Goal: Task Accomplishment & Management: Complete application form

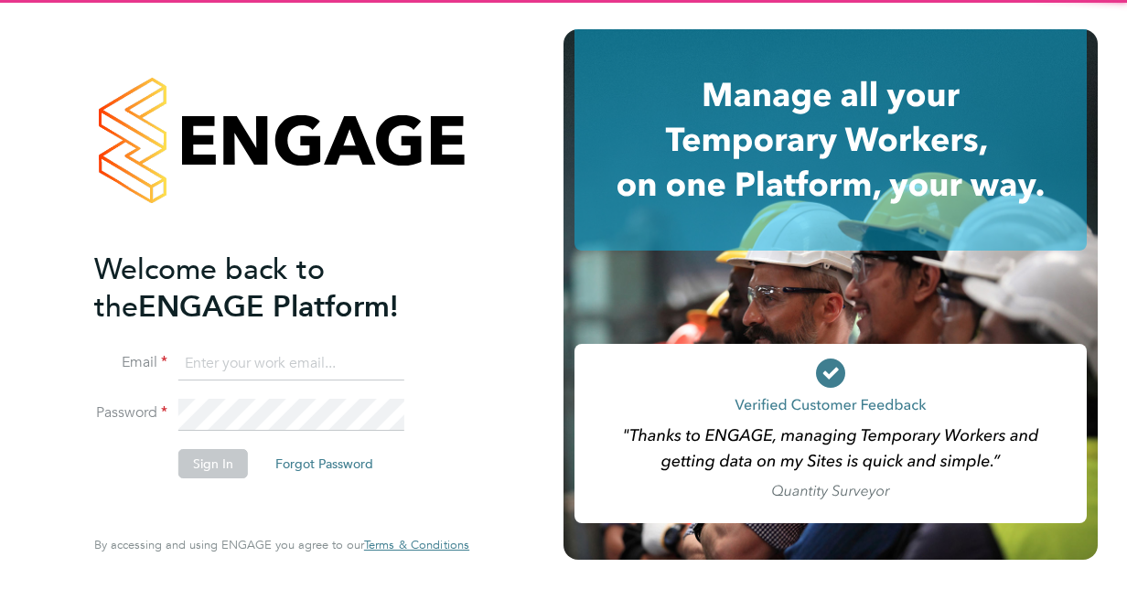
click at [307, 353] on input at bounding box center [291, 364] width 226 height 33
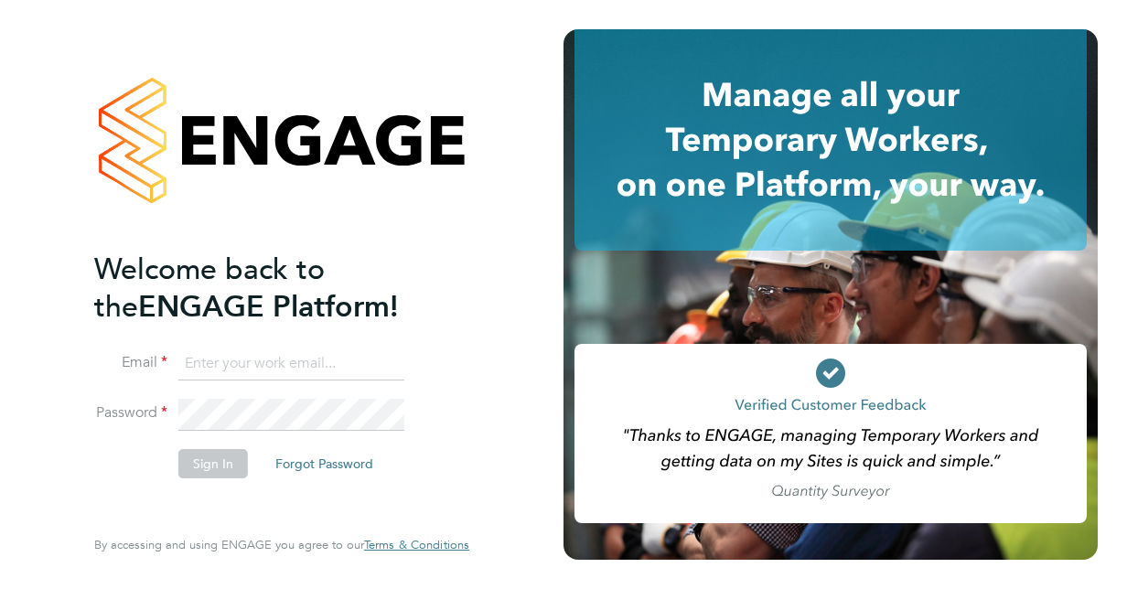
type input "[EMAIL_ADDRESS][DOMAIN_NAME]"
click at [210, 473] on button "Sign In" at bounding box center [213, 463] width 70 height 29
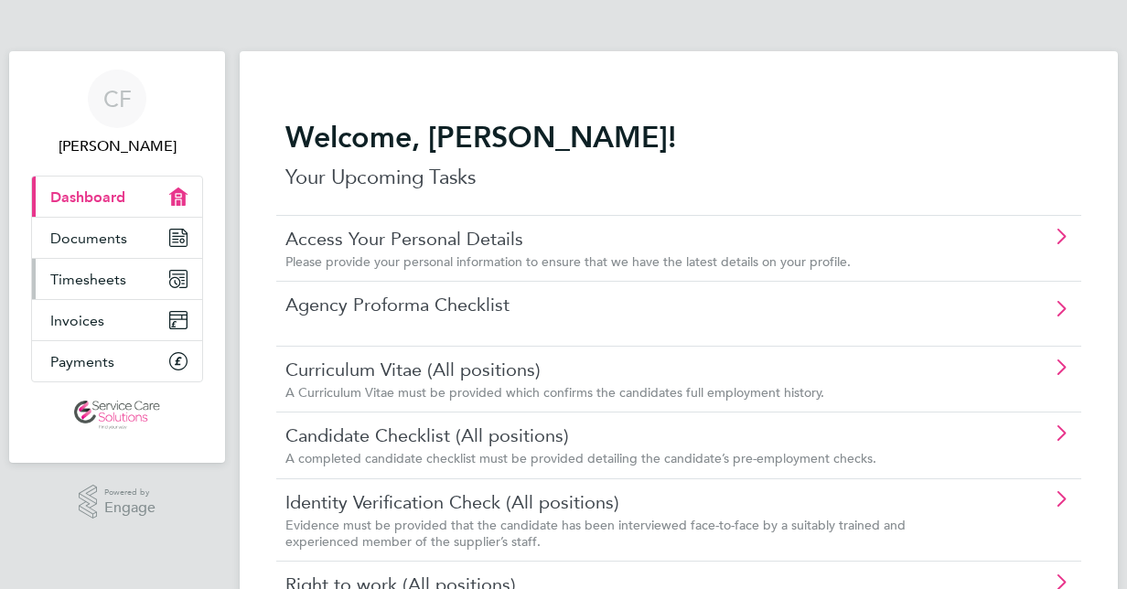
click at [100, 280] on span "Timesheets" at bounding box center [88, 279] width 76 height 17
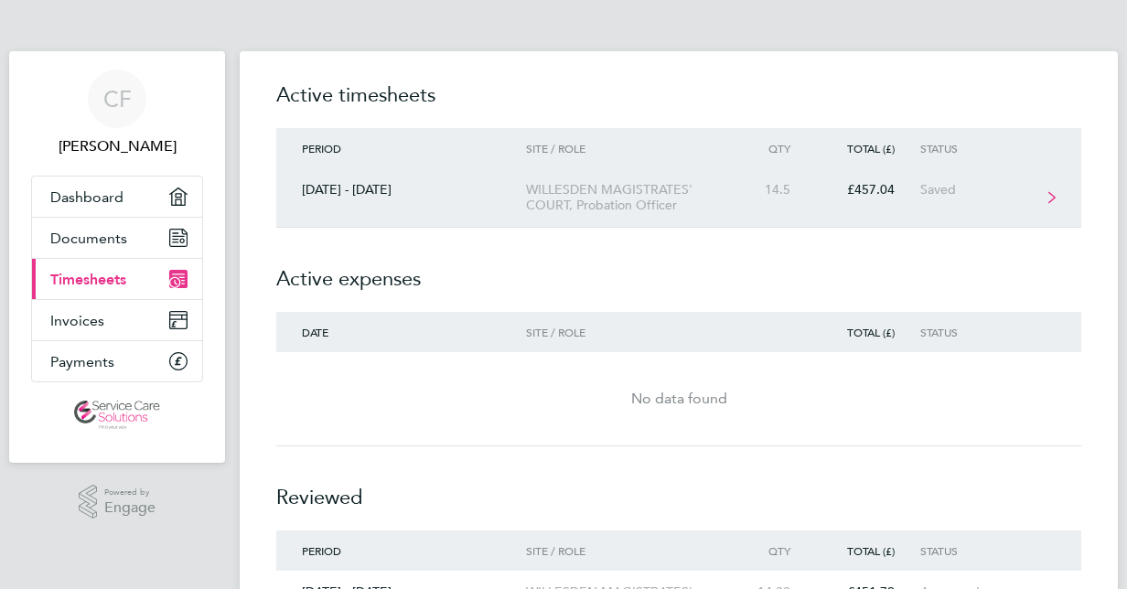
click at [617, 213] on link "[DATE] - [DATE] WILLESDEN MAGISTRATES' COURT, Probation Officer 14.5 £457.04 Sa…" at bounding box center [678, 197] width 805 height 59
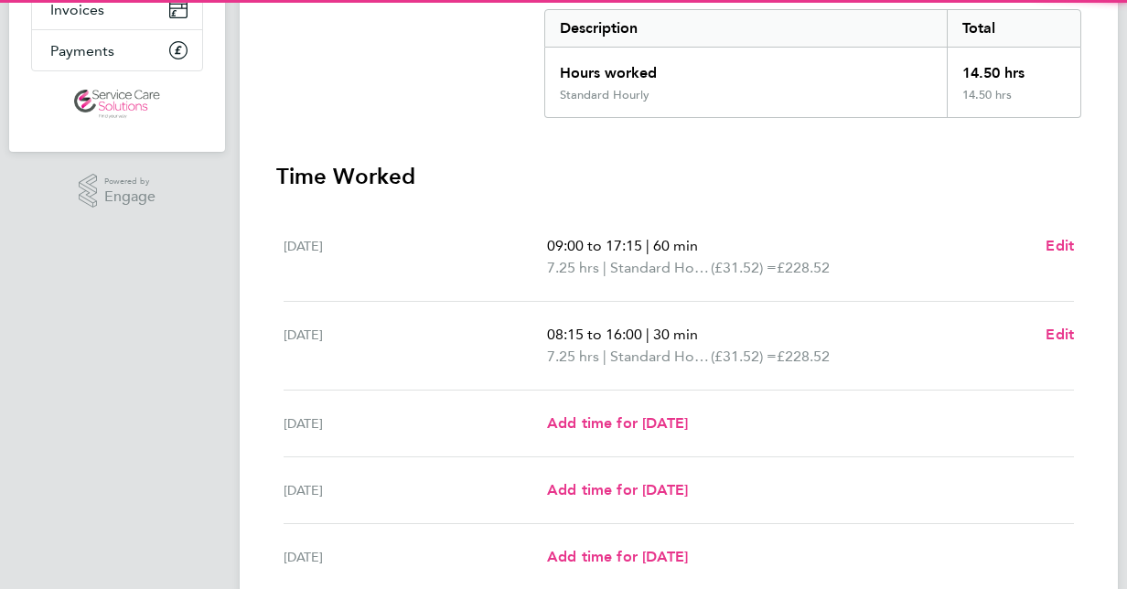
scroll to position [366, 0]
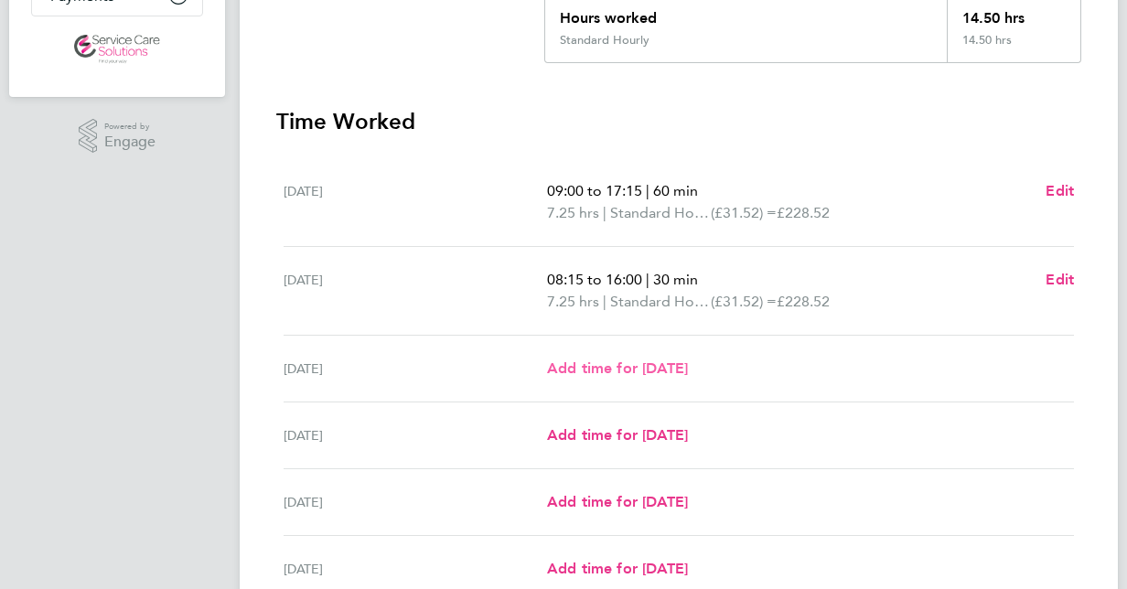
click at [641, 367] on span "Add time for [DATE]" at bounding box center [617, 368] width 141 height 17
select select "30"
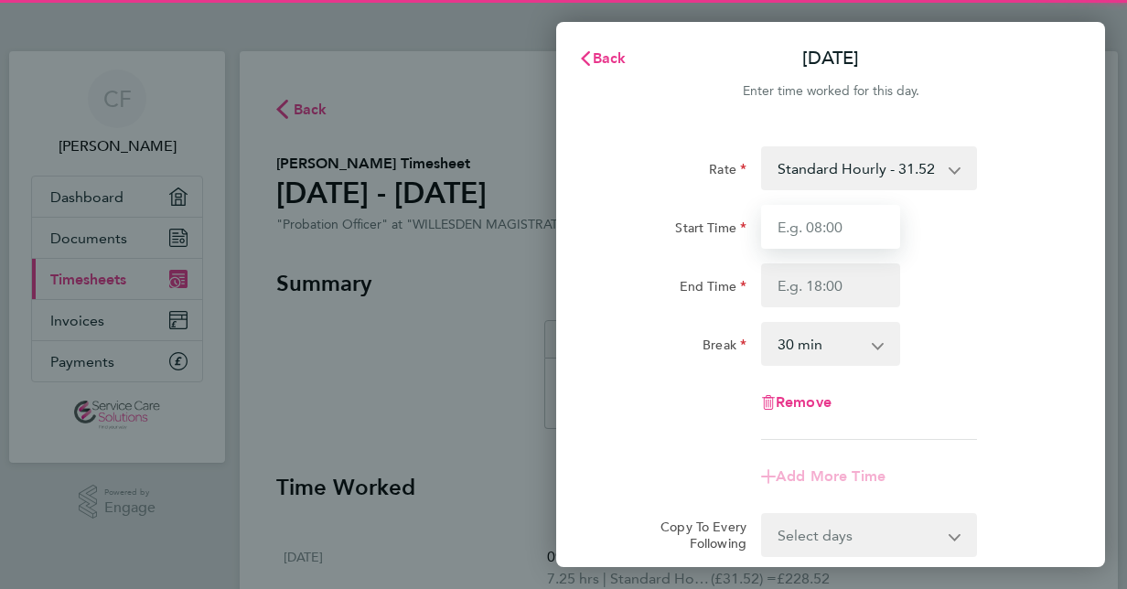
drag, startPoint x: 825, startPoint y: 223, endPoint x: 816, endPoint y: 224, distance: 9.2
click at [825, 223] on input "Start Time" at bounding box center [830, 227] width 139 height 44
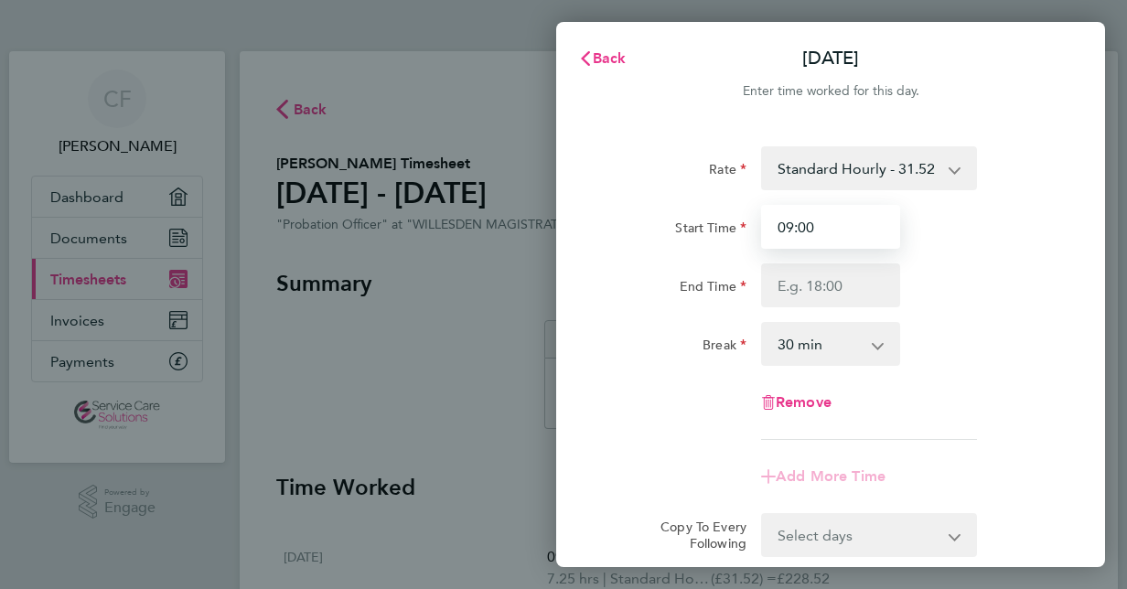
type input "09:00"
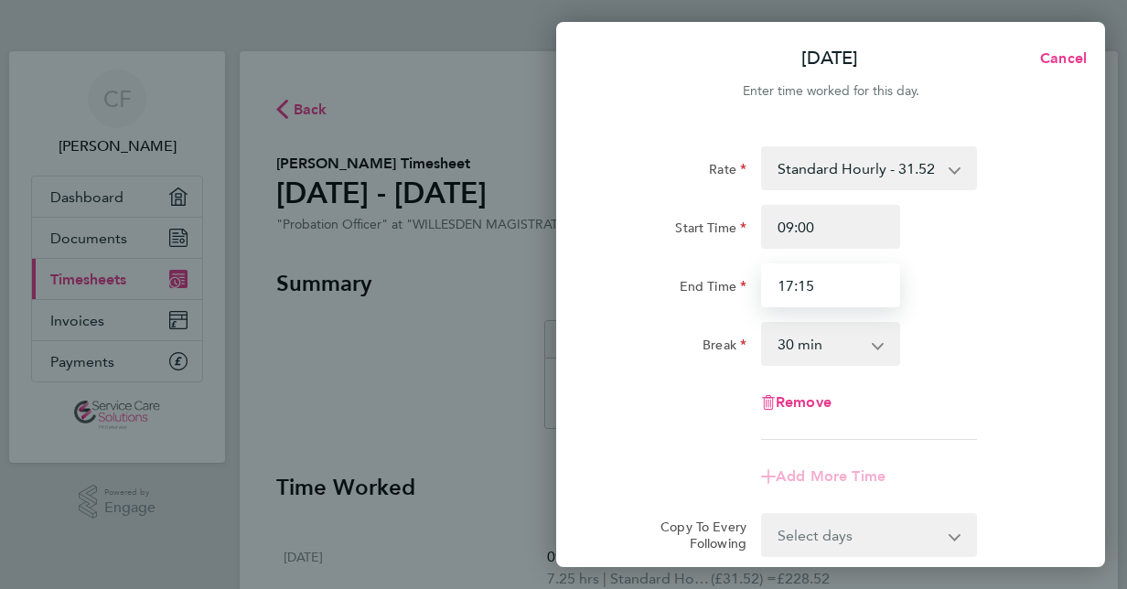
type input "17:15"
click at [1001, 236] on div "Start Time 09:00" at bounding box center [830, 227] width 461 height 44
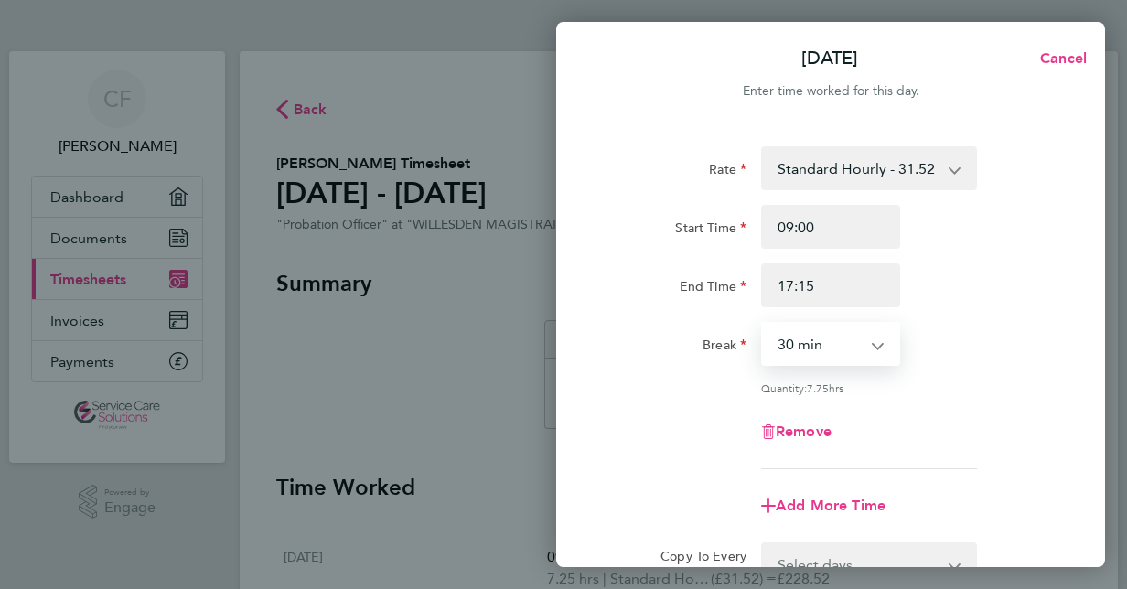
click at [849, 350] on select "0 min 15 min 30 min 45 min 60 min 75 min 90 min" at bounding box center [819, 344] width 113 height 40
select select "45"
click at [763, 324] on select "0 min 15 min 30 min 45 min 60 min 75 min 90 min" at bounding box center [819, 344] width 113 height 40
click at [1006, 381] on div "Quantity: 7.50 hrs" at bounding box center [830, 388] width 461 height 15
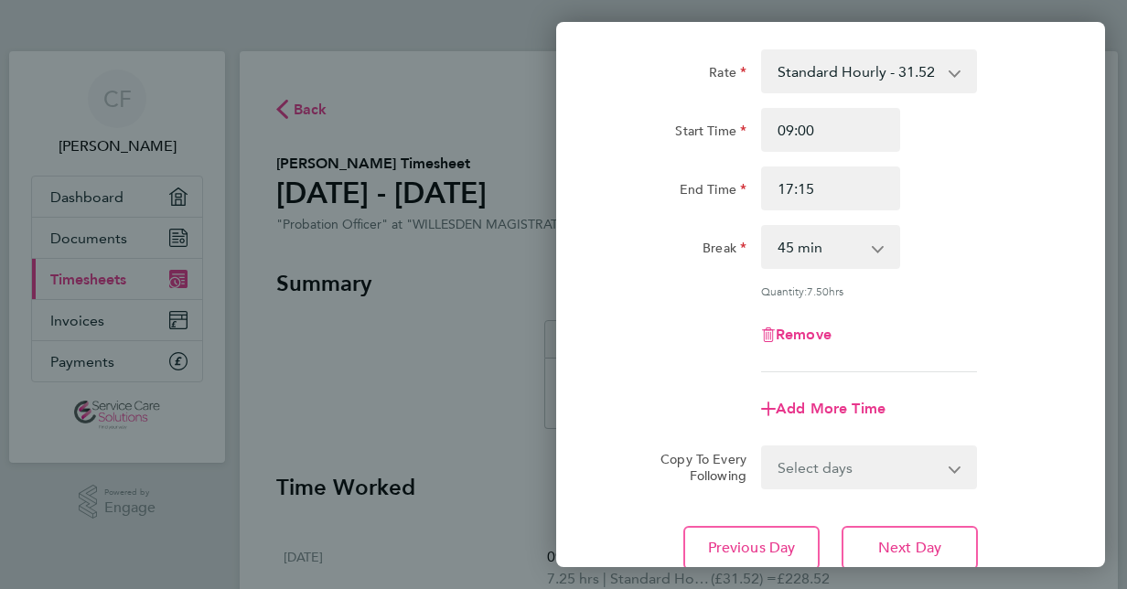
scroll to position [237, 0]
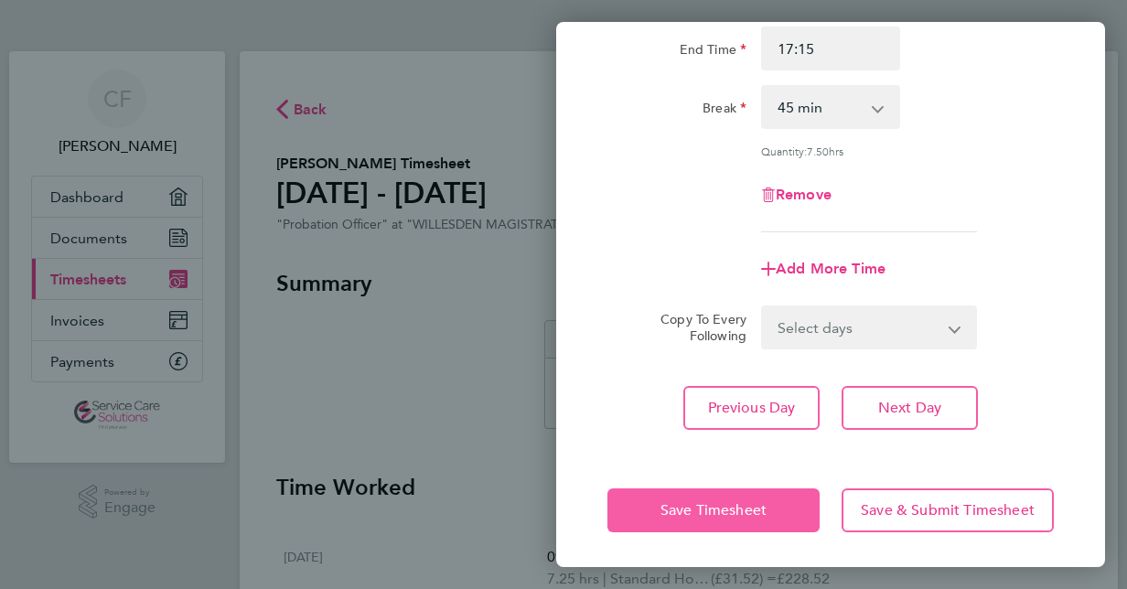
click at [778, 515] on button "Save Timesheet" at bounding box center [714, 511] width 212 height 44
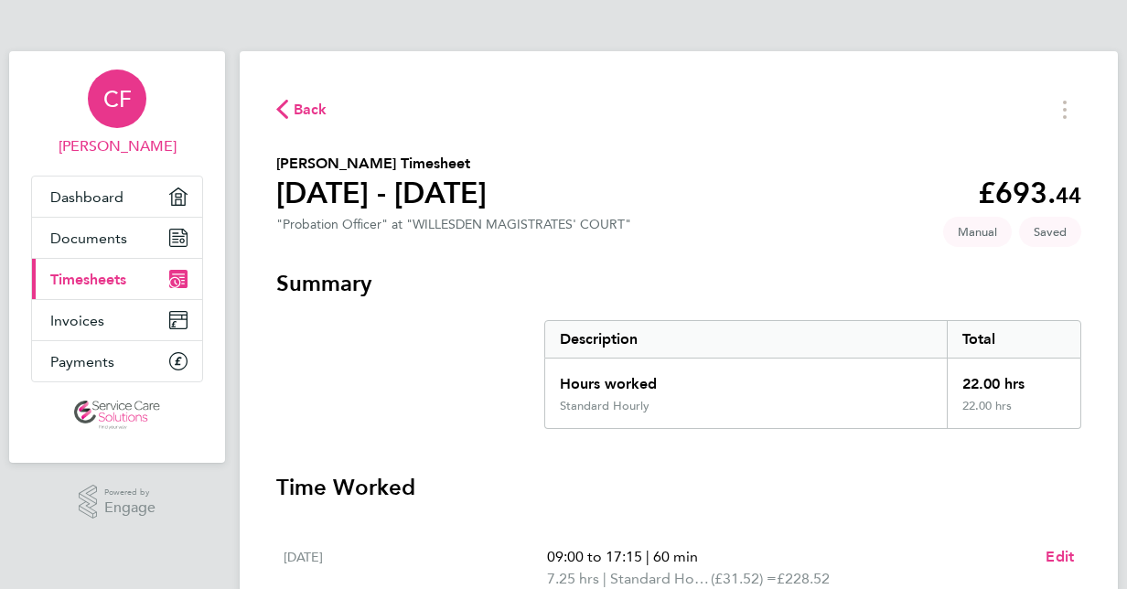
click at [140, 108] on div "CF" at bounding box center [117, 99] width 59 height 59
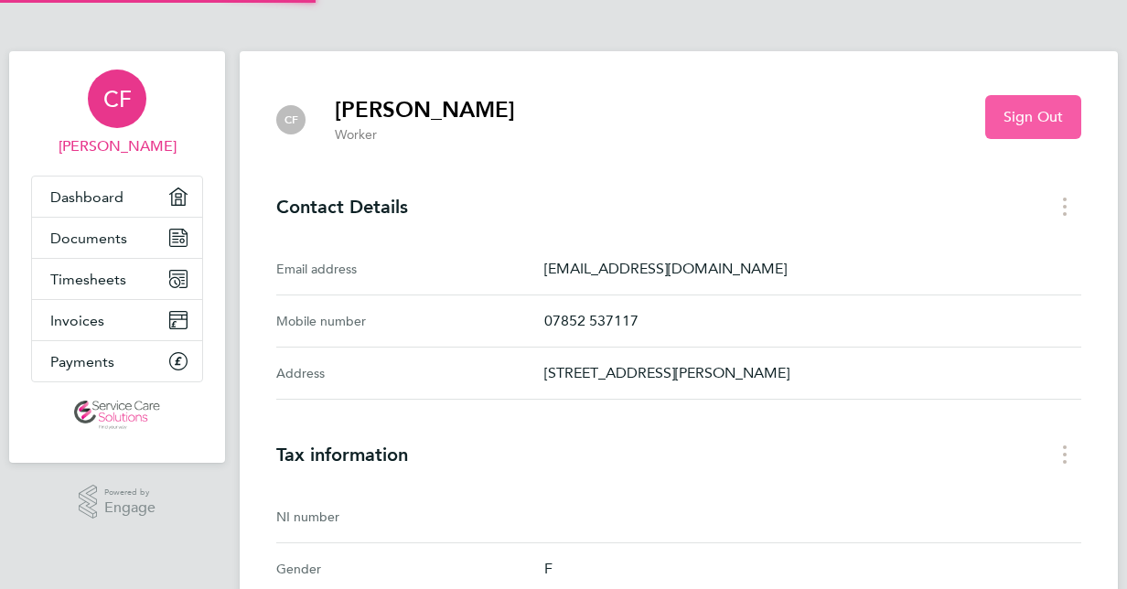
click at [1055, 124] on span "Sign Out" at bounding box center [1033, 117] width 59 height 18
